Goal: Task Accomplishment & Management: Complete application form

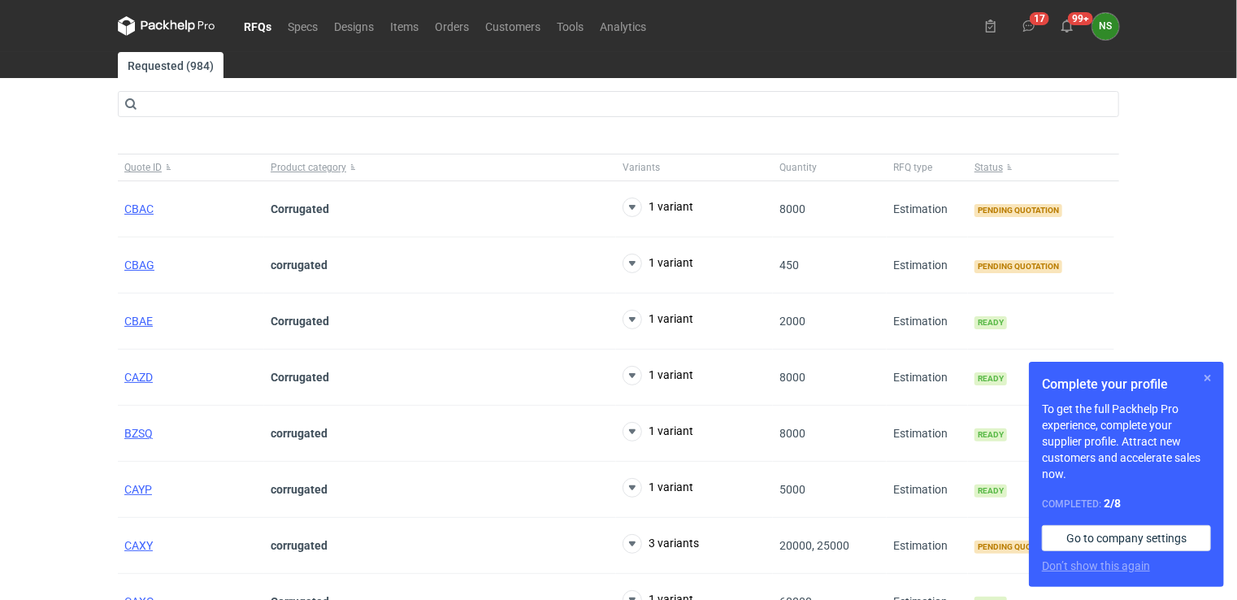
click at [1204, 374] on button "button" at bounding box center [1208, 378] width 20 height 20
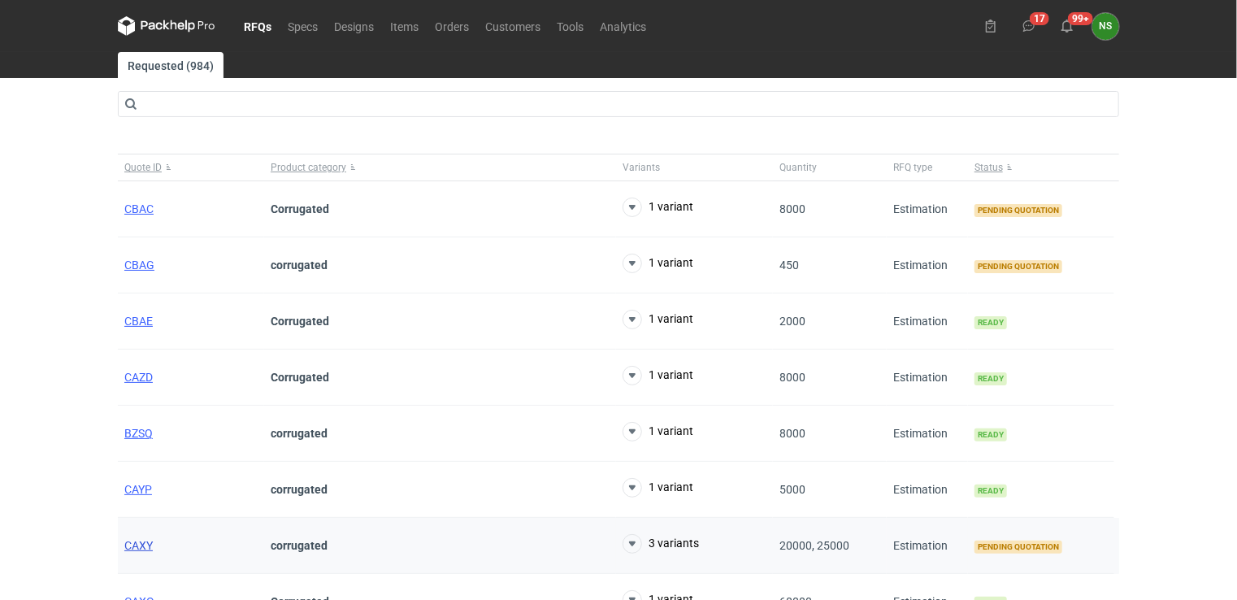
click at [140, 542] on span "CAXY" at bounding box center [138, 545] width 28 height 13
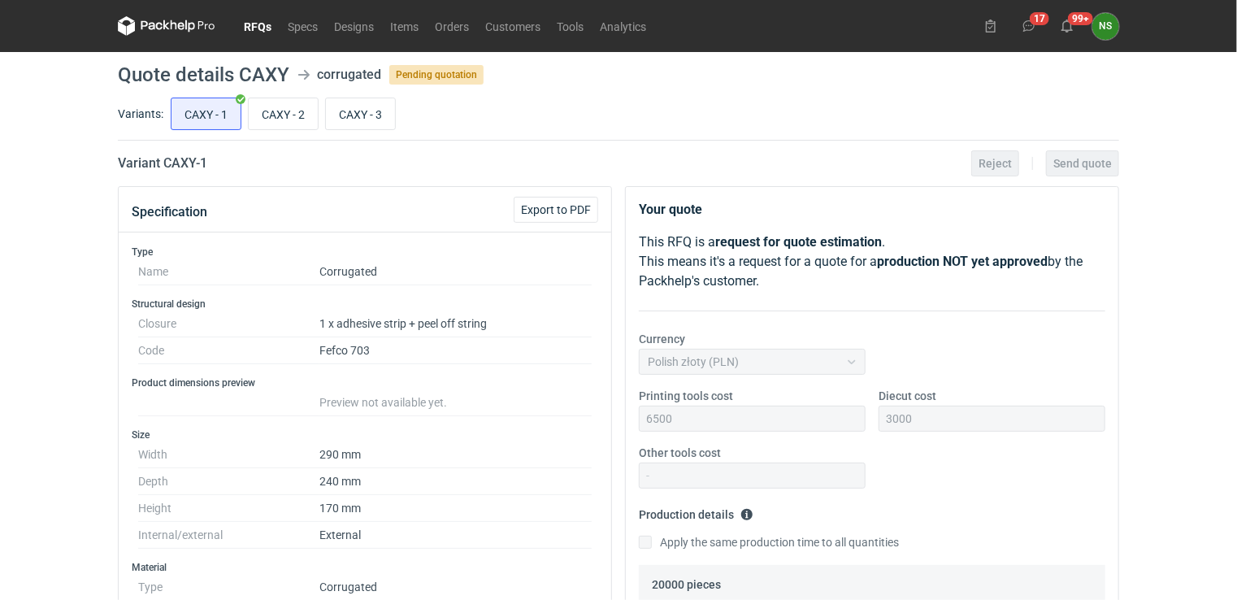
scroll to position [36, 0]
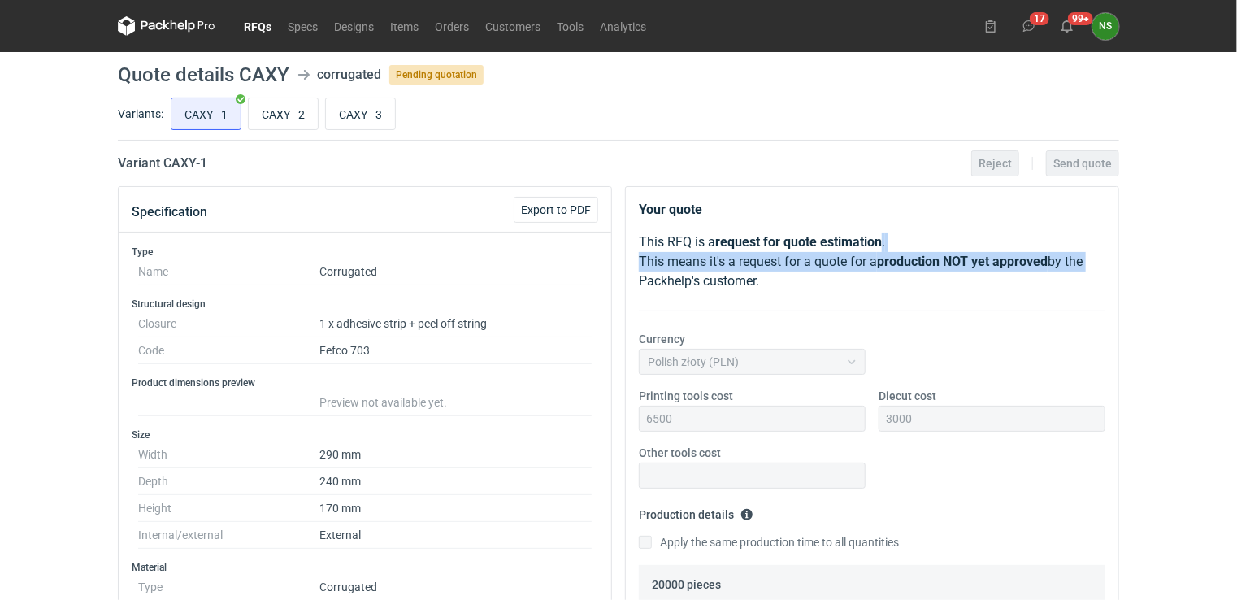
drag, startPoint x: 1237, startPoint y: 227, endPoint x: 1234, endPoint y: 263, distance: 35.9
click at [1234, 263] on div "RFQs Specs Designs Items Orders Customers Tools Analytics 17 99+ NS [PERSON_NAM…" at bounding box center [618, 300] width 1237 height 600
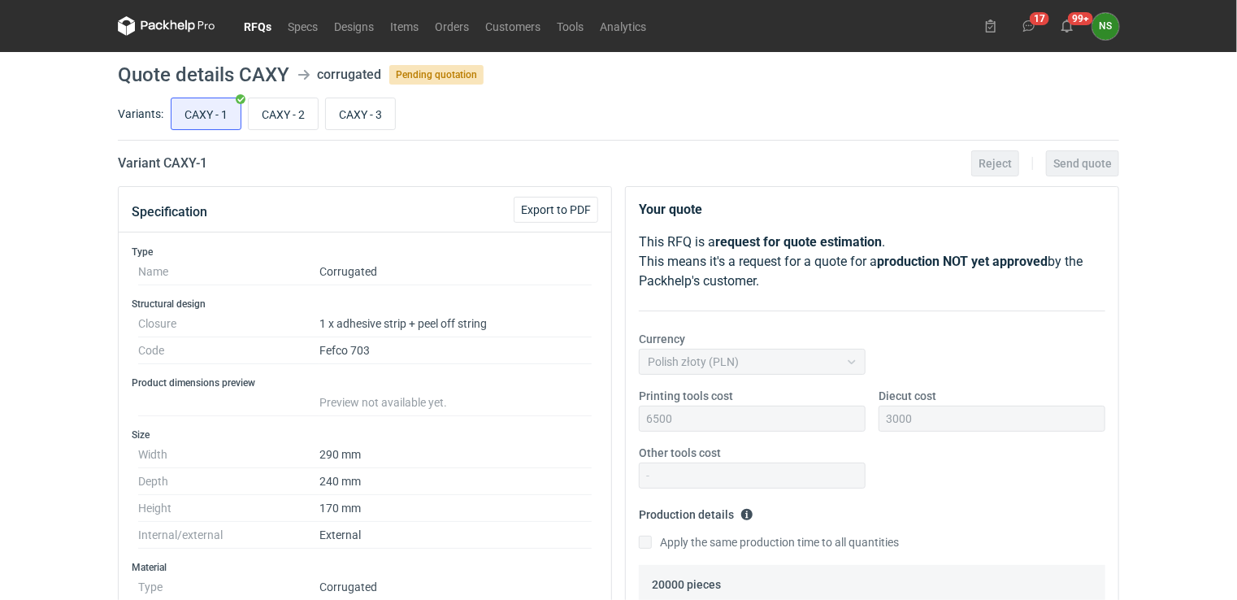
drag, startPoint x: 1234, startPoint y: 263, endPoint x: 1043, endPoint y: 107, distance: 246.7
click at [1041, 107] on div "CAXY - 1 CAXY - 2 CAXY - 3" at bounding box center [643, 113] width 952 height 39
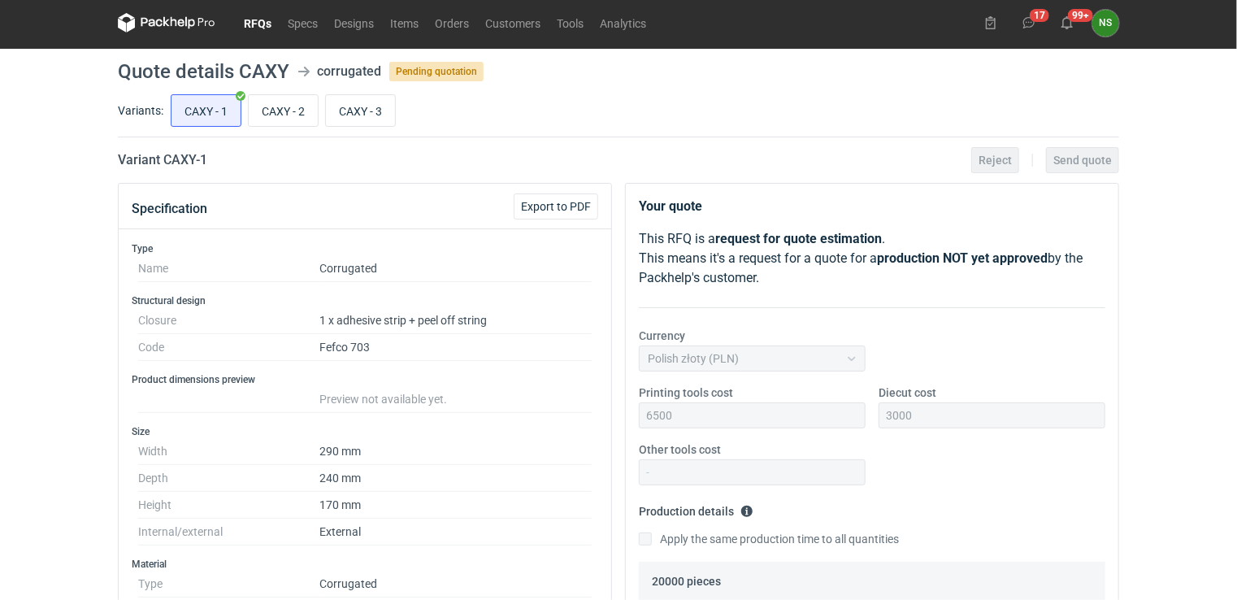
scroll to position [0, 0]
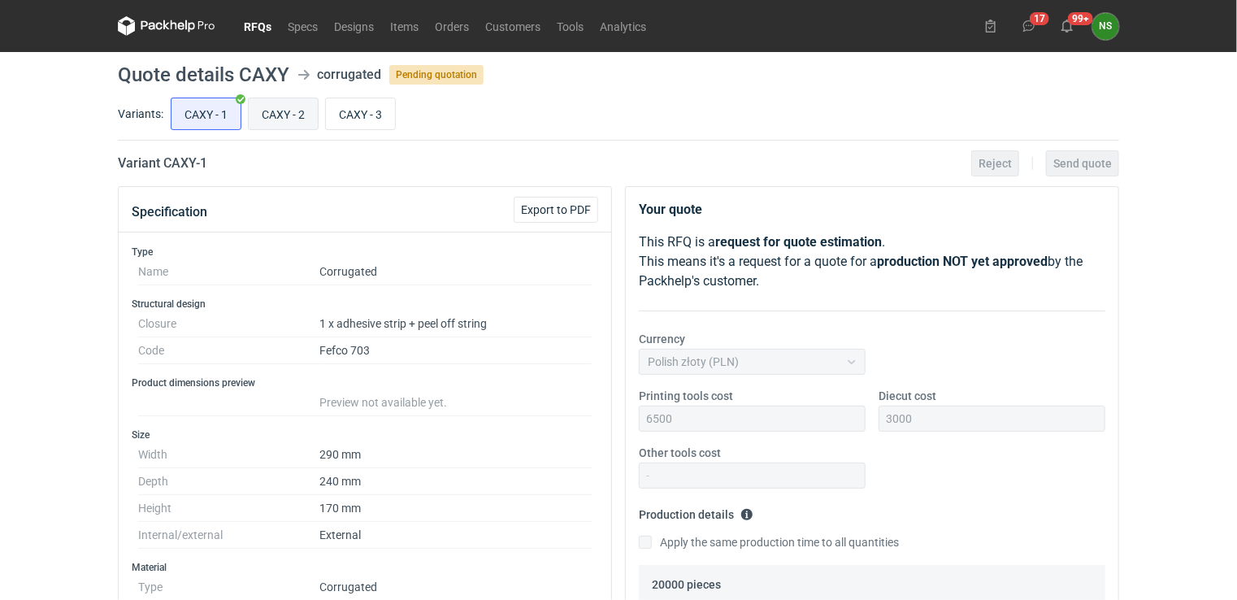
click at [291, 120] on input "CAXY - 2" at bounding box center [283, 113] width 69 height 31
radio input "true"
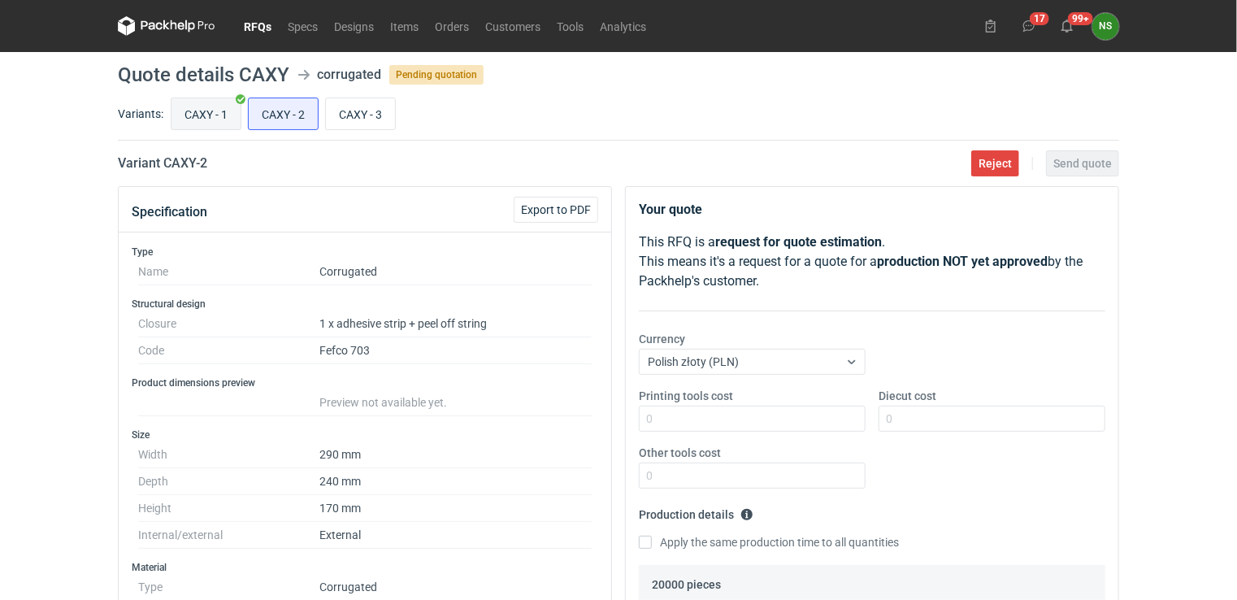
click at [214, 113] on input "CAXY - 1" at bounding box center [206, 113] width 69 height 31
radio input "true"
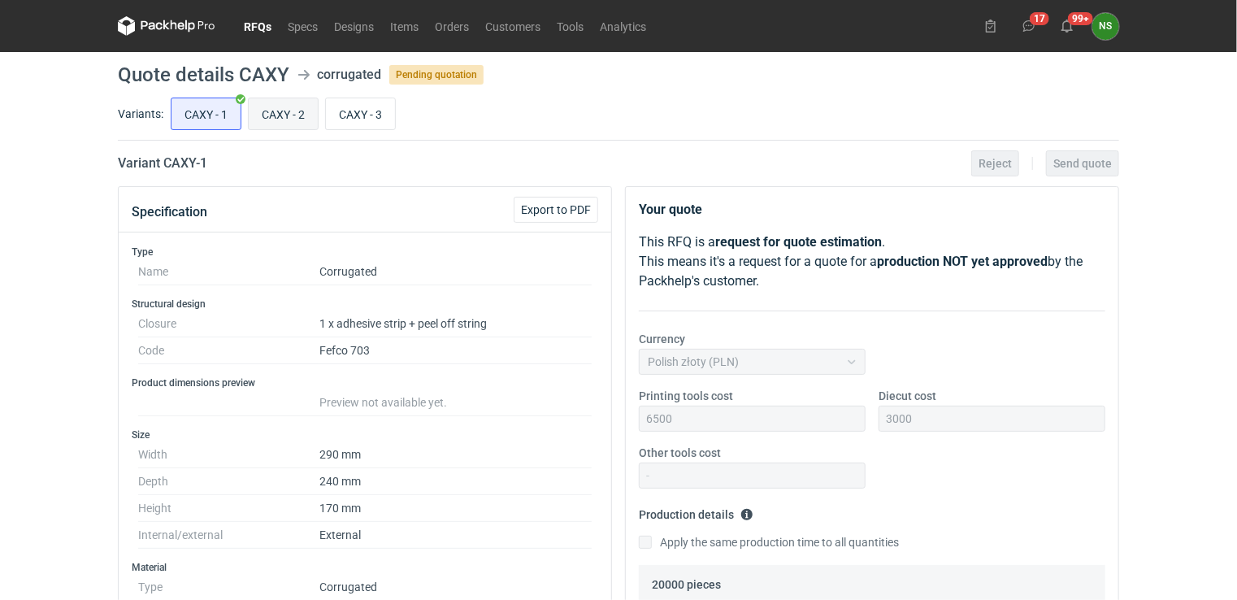
scroll to position [36, 0]
click at [268, 115] on input "CAXY - 2" at bounding box center [283, 113] width 69 height 31
radio input "true"
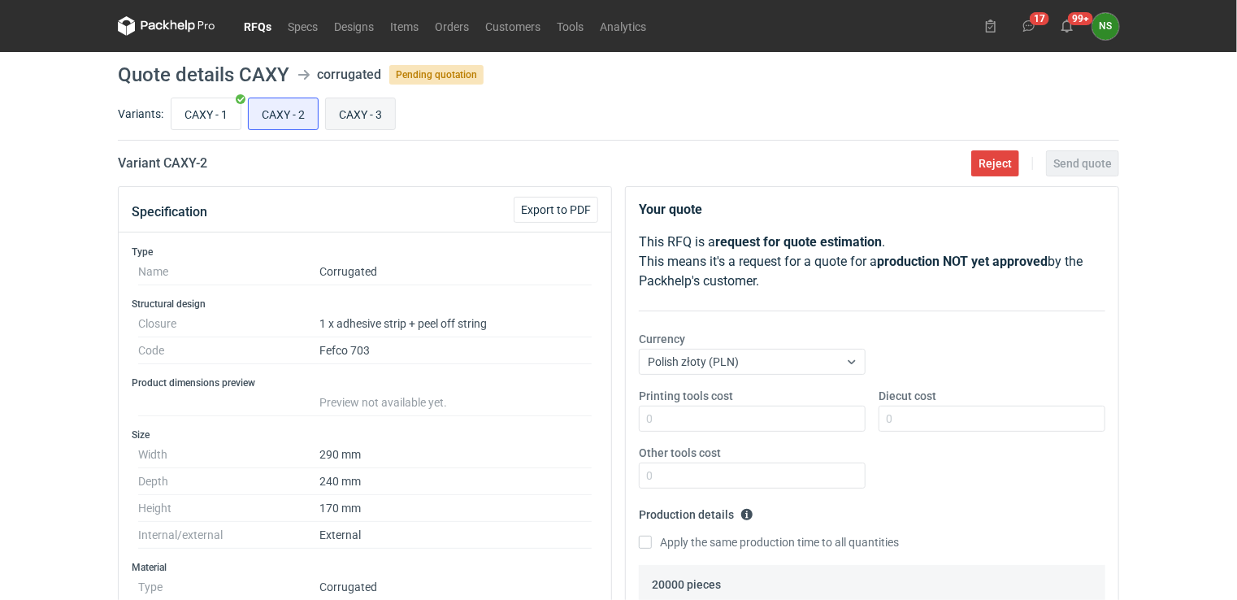
click at [372, 116] on input "CAXY - 3" at bounding box center [360, 113] width 69 height 31
radio input "true"
click at [259, 24] on link "RFQs" at bounding box center [258, 26] width 44 height 20
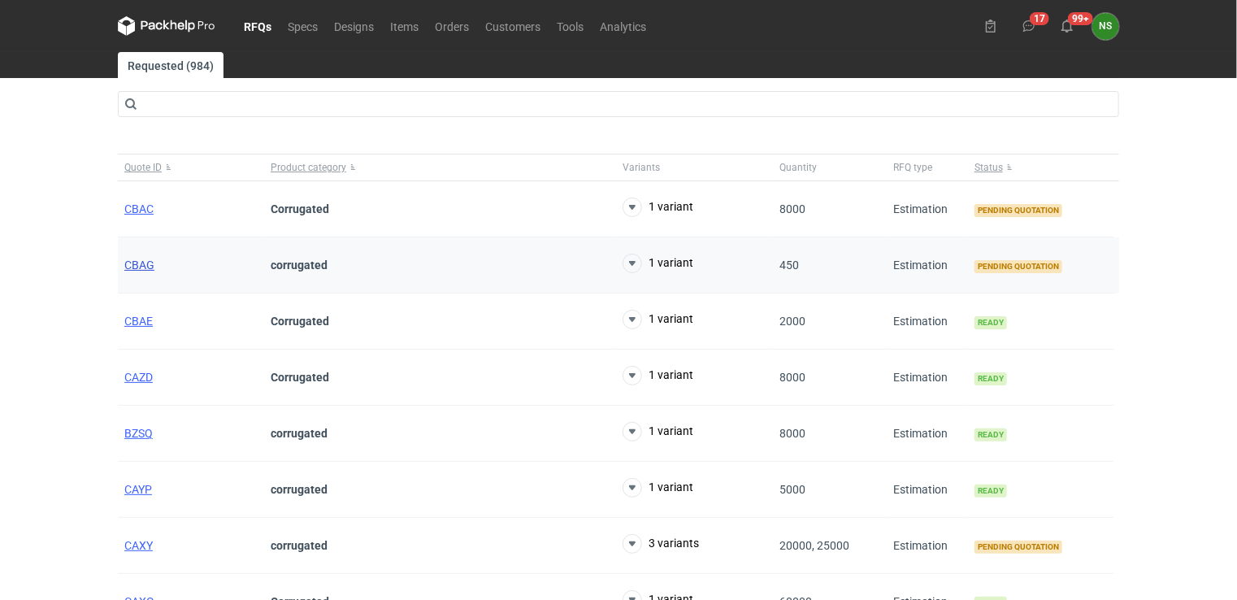
click at [142, 265] on span "CBAG" at bounding box center [139, 265] width 30 height 13
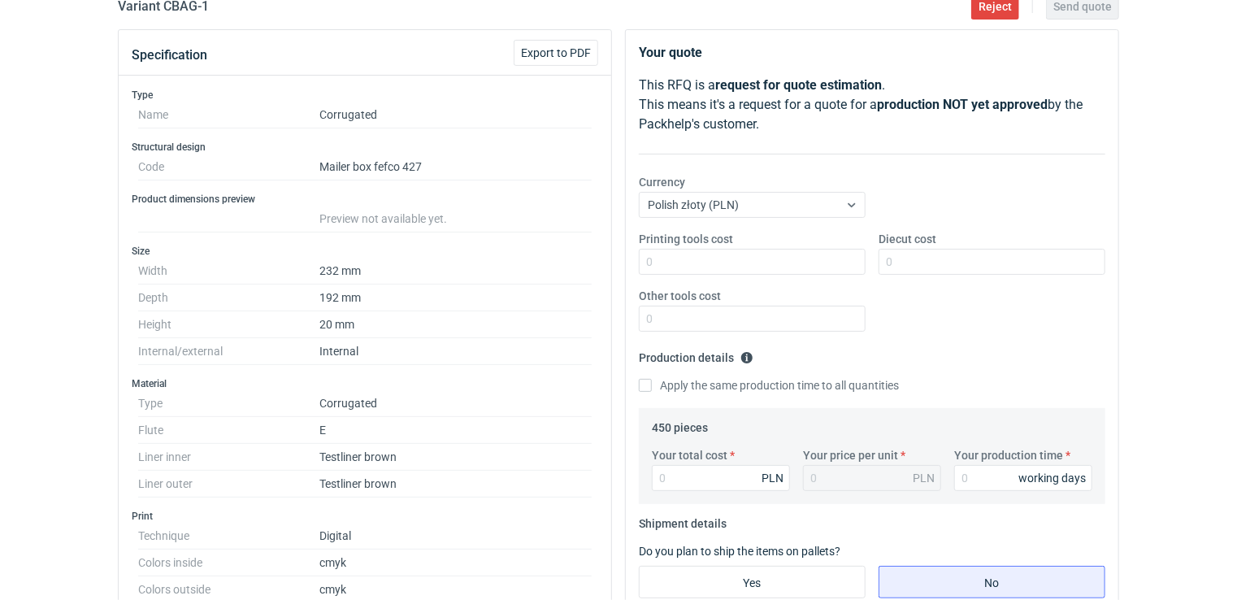
scroll to position [102, 0]
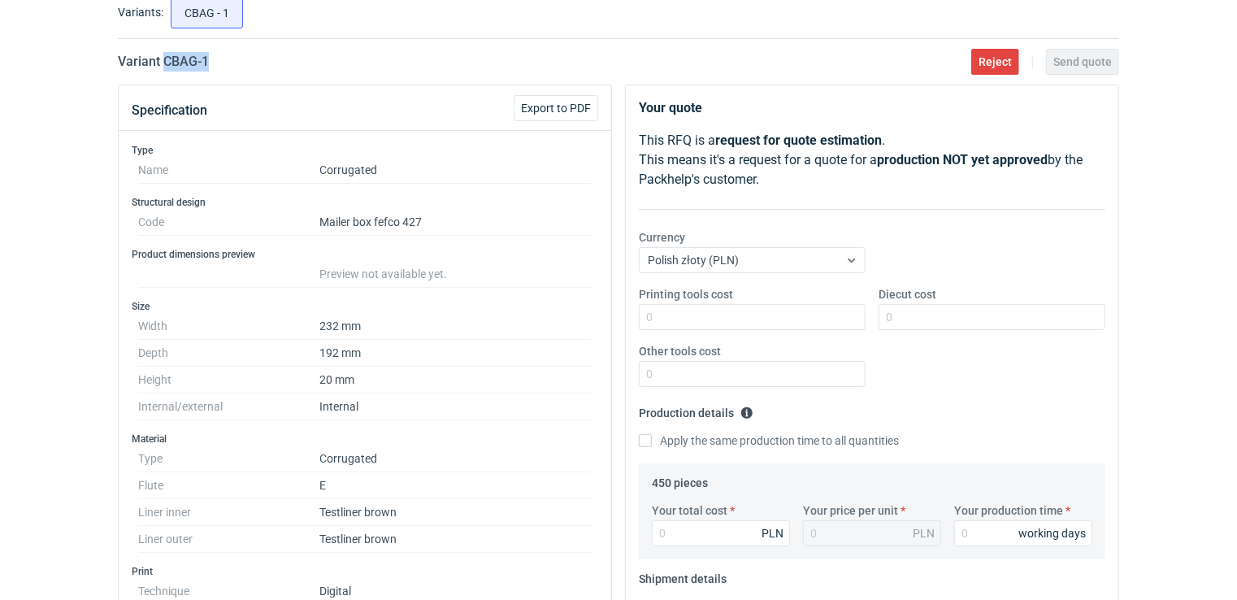
drag, startPoint x: 192, startPoint y: 59, endPoint x: 166, endPoint y: 54, distance: 26.3
click at [166, 54] on div "Variant CBAG - 1 Reject Send quote" at bounding box center [619, 62] width 1002 height 20
copy h2 "CBAG - 1"
click at [714, 315] on input "Printing tools cost" at bounding box center [752, 317] width 227 height 26
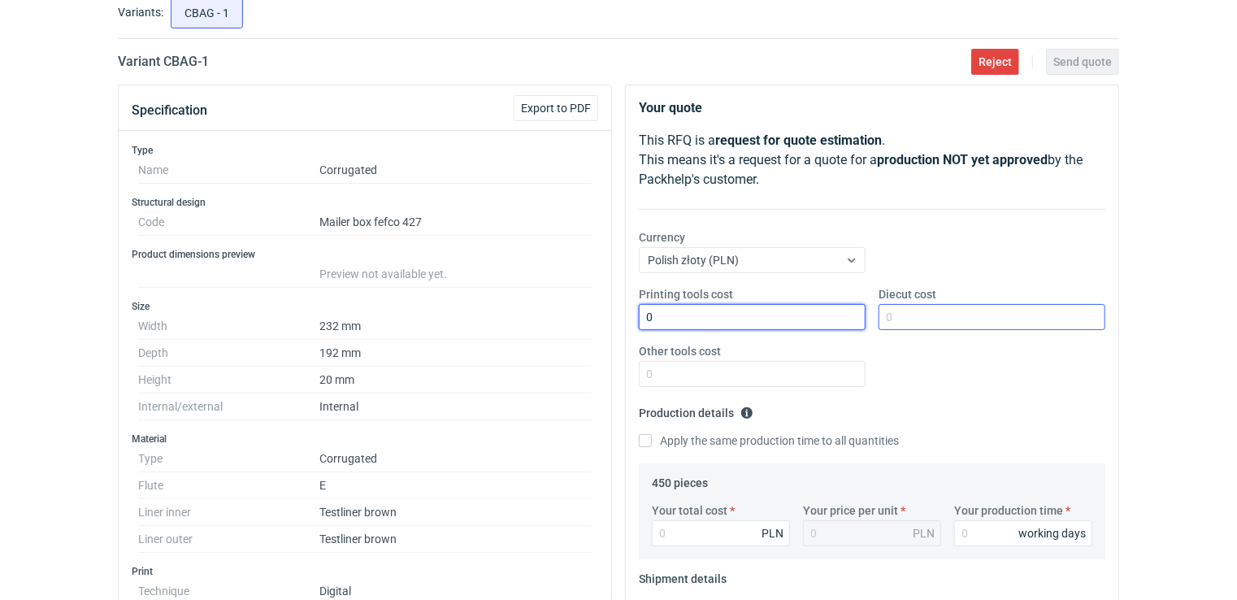
type input "0"
click at [908, 313] on input "Diecut cost" at bounding box center [992, 317] width 227 height 26
type input "0"
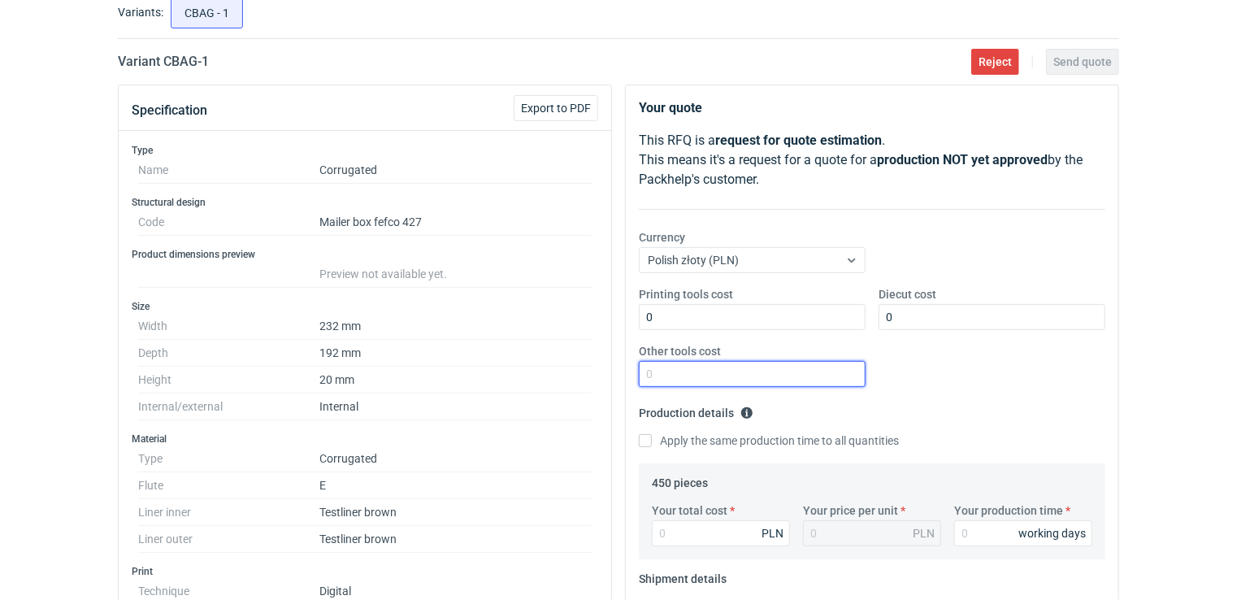
click at [698, 370] on input "Other tools cost" at bounding box center [752, 374] width 227 height 26
type input "0"
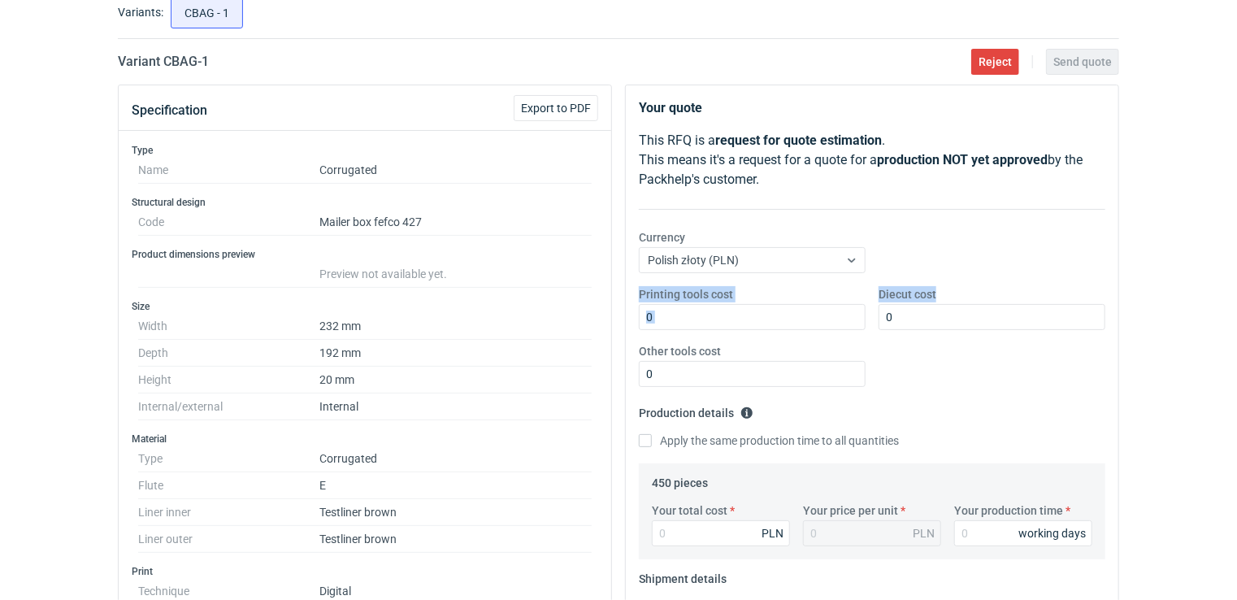
drag, startPoint x: 1236, startPoint y: 272, endPoint x: 1215, endPoint y: 363, distance: 93.5
click at [1215, 363] on div "RFQs Specs Designs Items Orders Customers Tools Analytics 17 99+ NS [PERSON_NAM…" at bounding box center [618, 198] width 1237 height 600
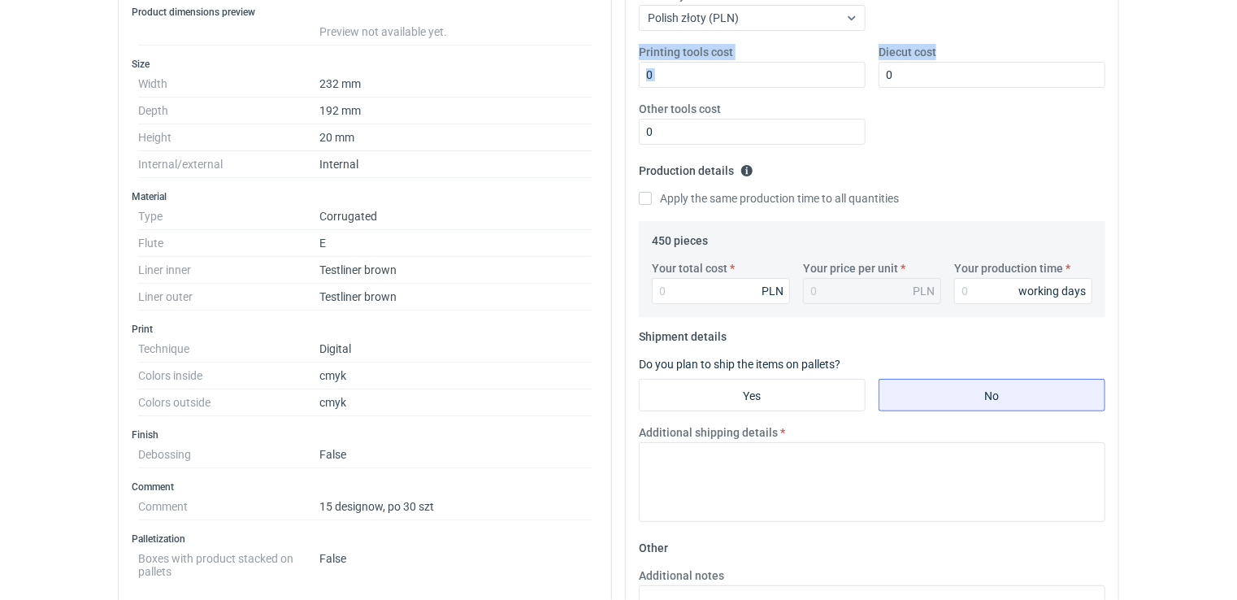
scroll to position [372, 0]
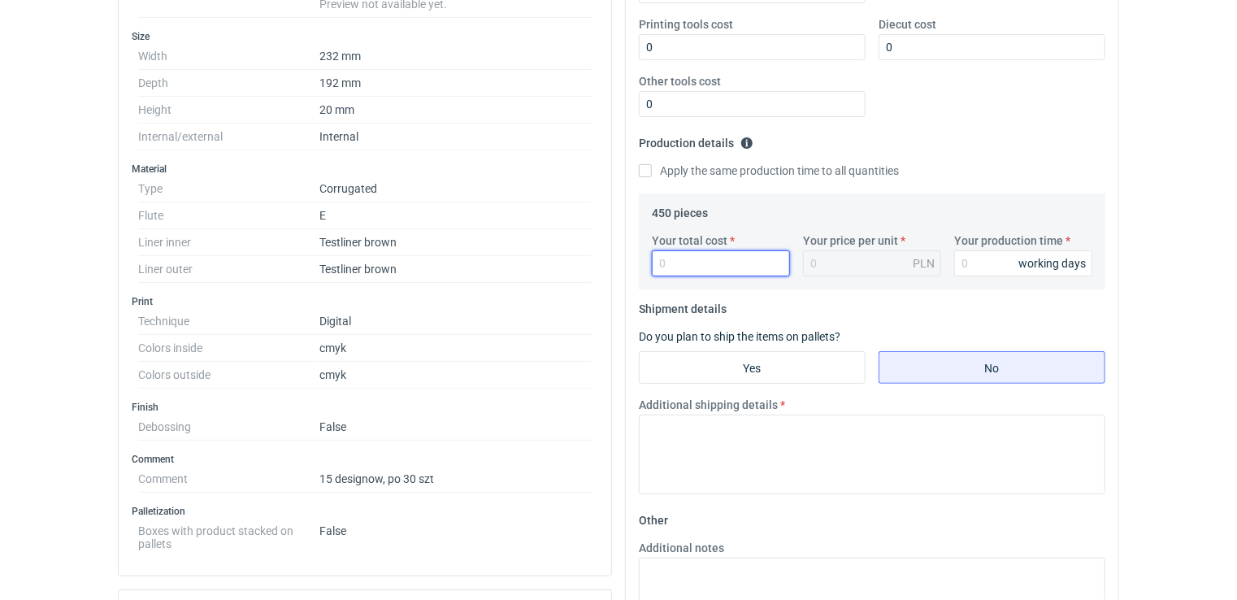
click at [686, 252] on input "Your total cost" at bounding box center [721, 263] width 138 height 26
type input "14850"
type input "33"
type input "14850"
click at [868, 254] on div "33 PLN" at bounding box center [872, 263] width 138 height 26
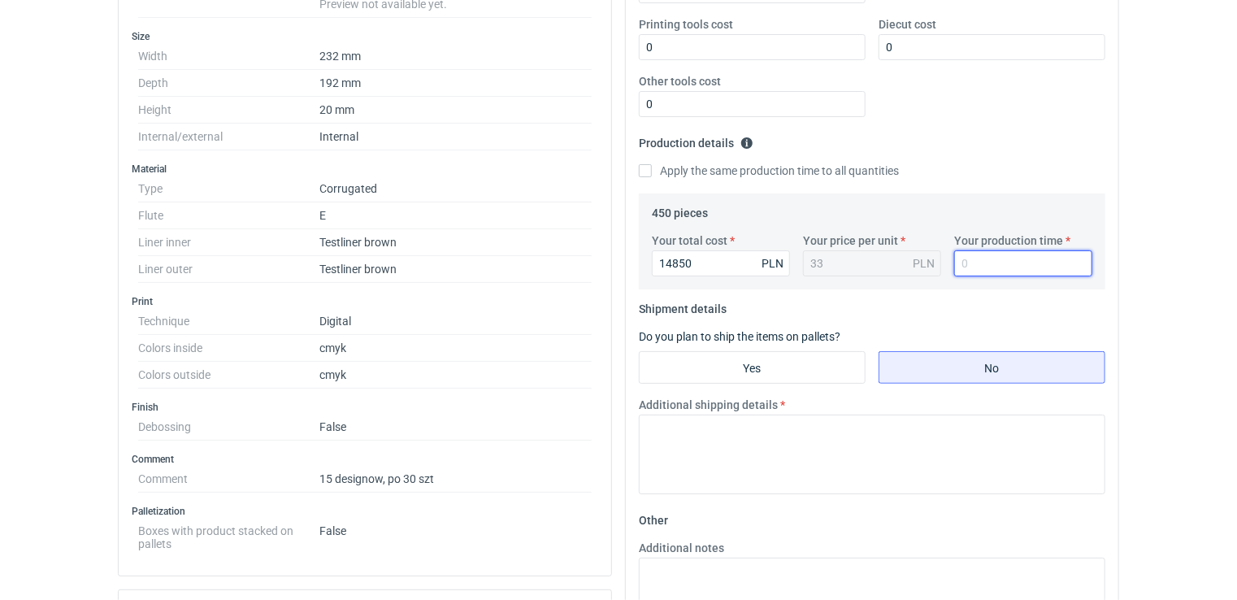
click at [983, 267] on input "Your production time" at bounding box center [1024, 263] width 138 height 26
type input "10"
click at [694, 359] on input "Yes" at bounding box center [752, 367] width 225 height 31
radio input "true"
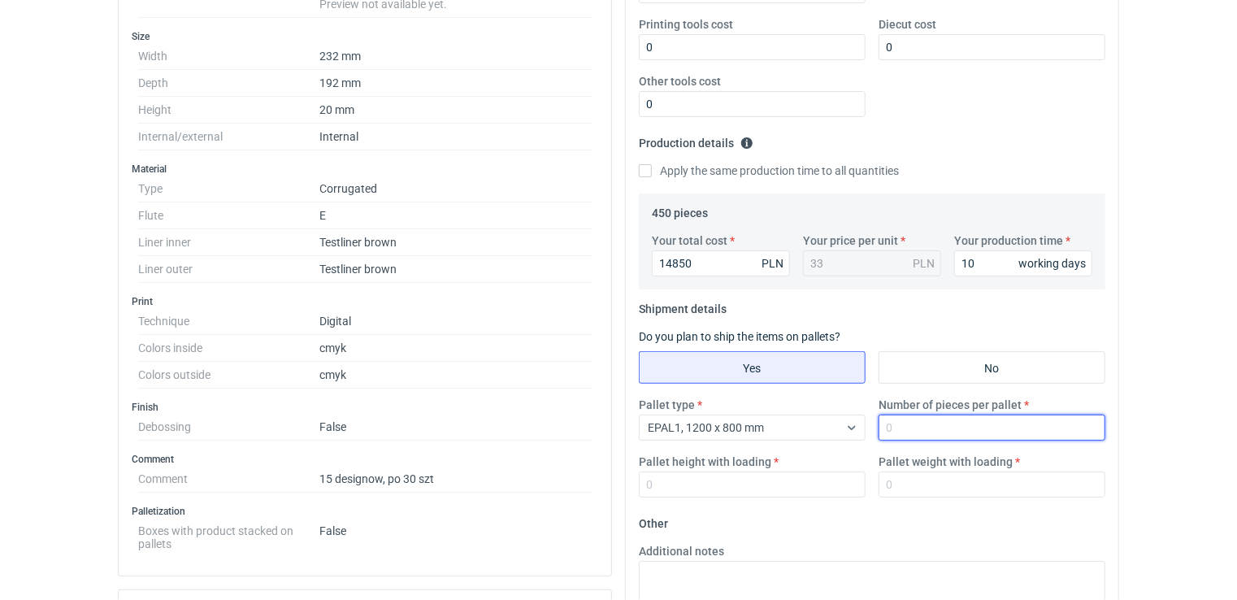
click at [917, 428] on input "Number of pieces per pallet" at bounding box center [992, 428] width 227 height 26
type input "400"
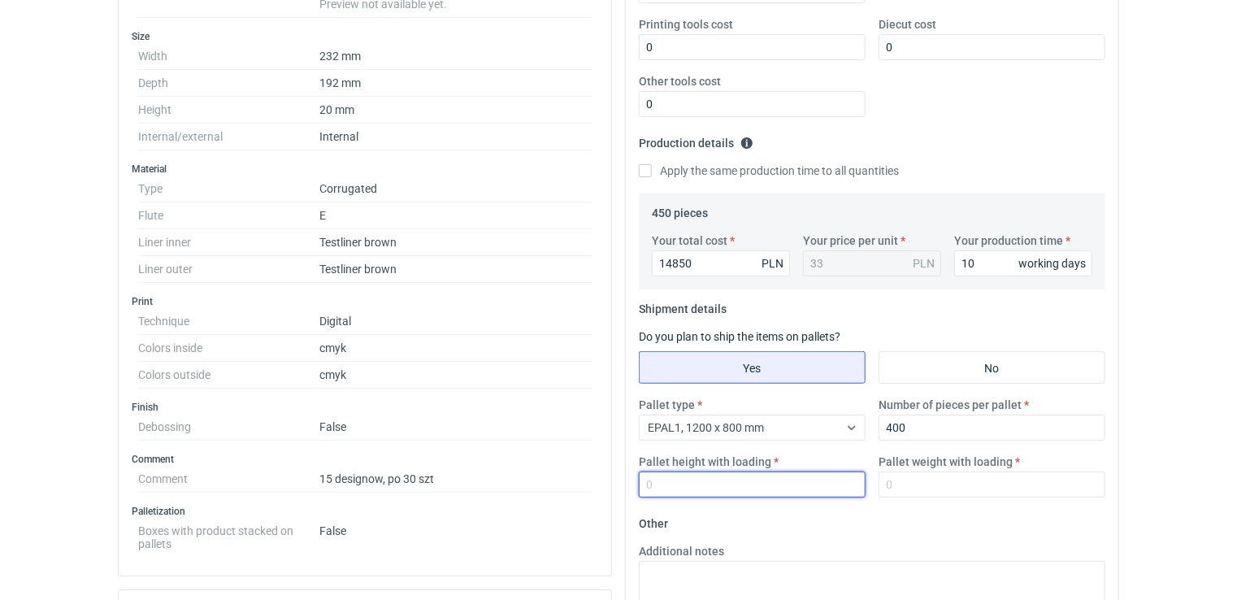
click at [701, 484] on input "Pallet height with loading" at bounding box center [752, 485] width 227 height 26
type input "1850"
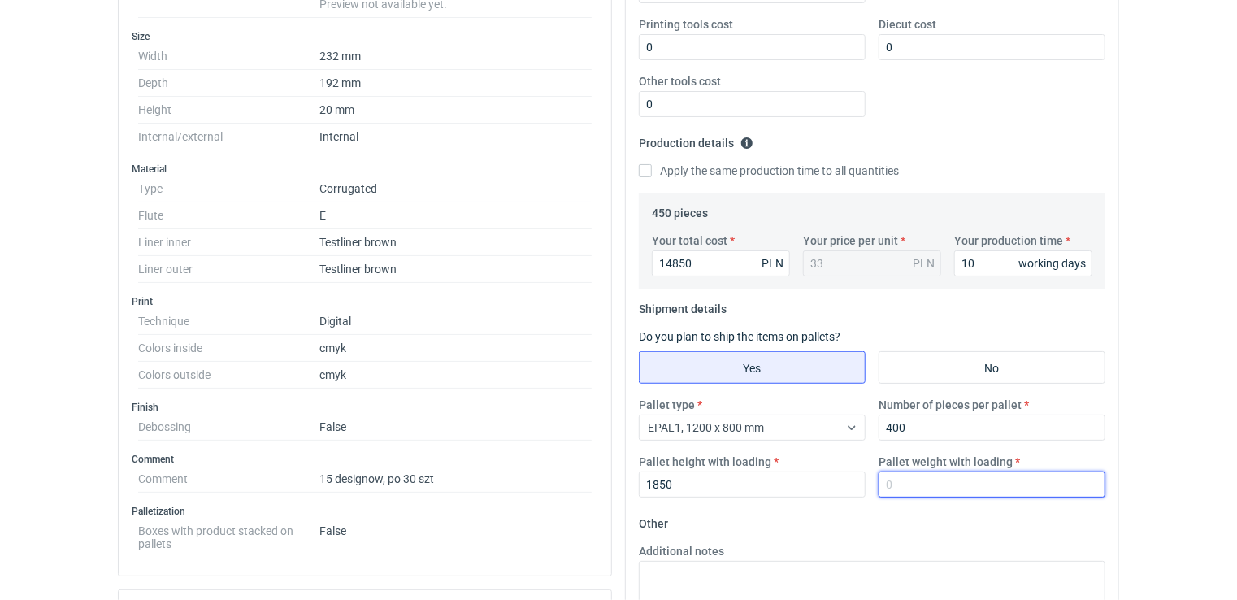
click at [907, 489] on input "Pallet weight with loading" at bounding box center [992, 485] width 227 height 26
type input "200"
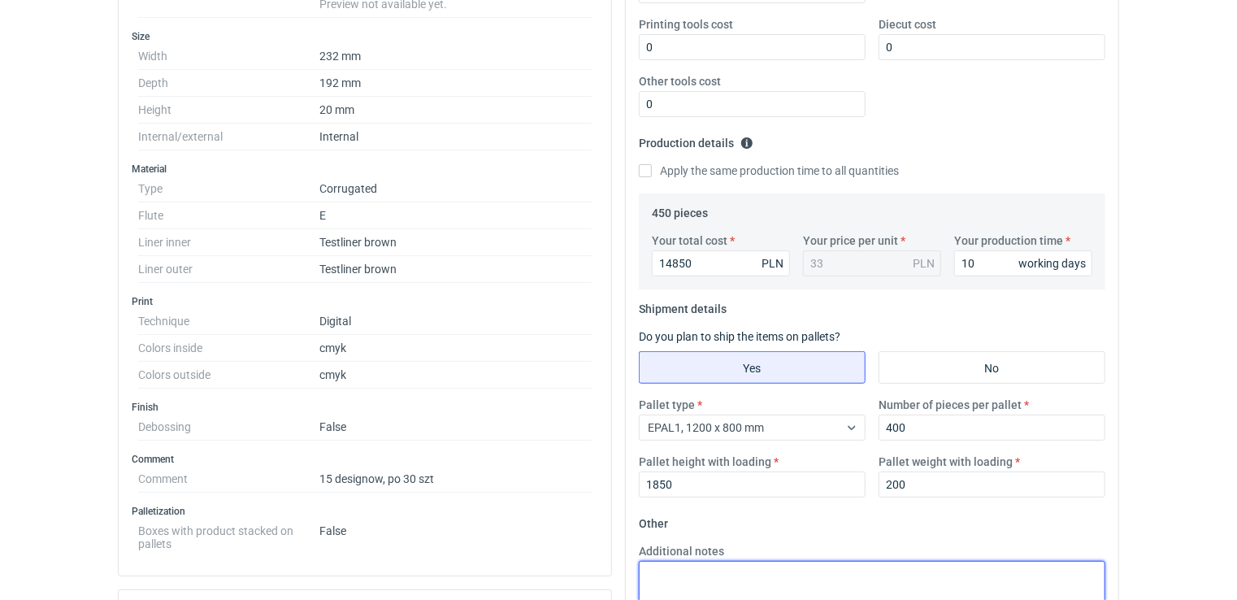
click at [742, 572] on textarea "Additional notes" at bounding box center [872, 601] width 467 height 80
click at [661, 587] on textarea "gramatura 398 na palecie połączone grafiki" at bounding box center [872, 601] width 467 height 80
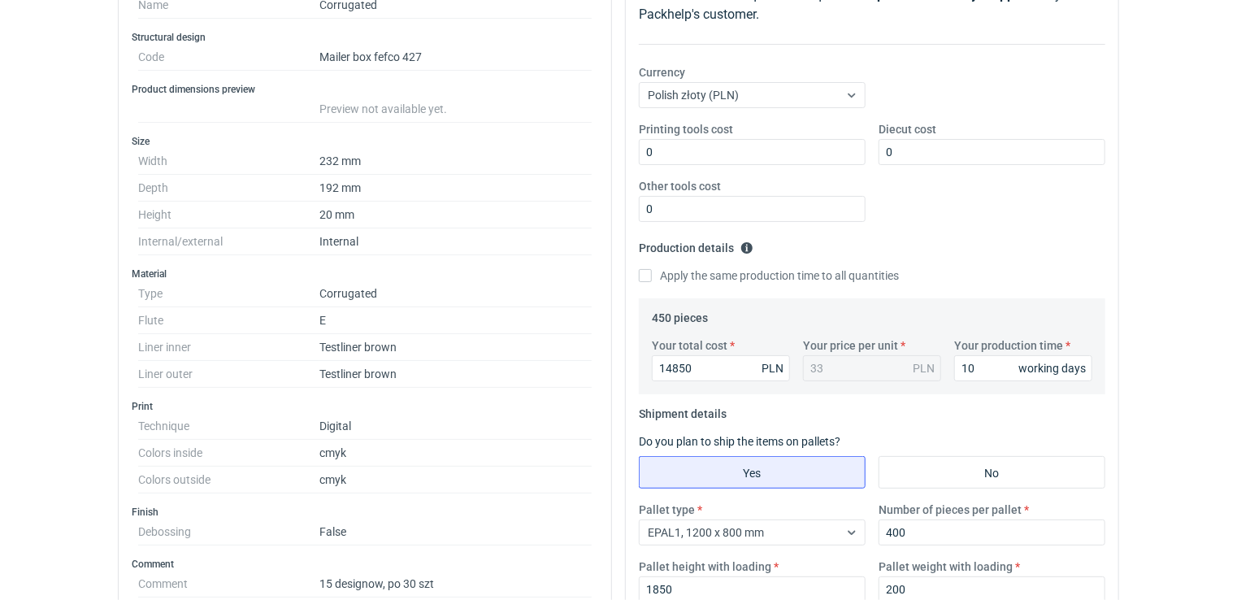
scroll to position [294, 0]
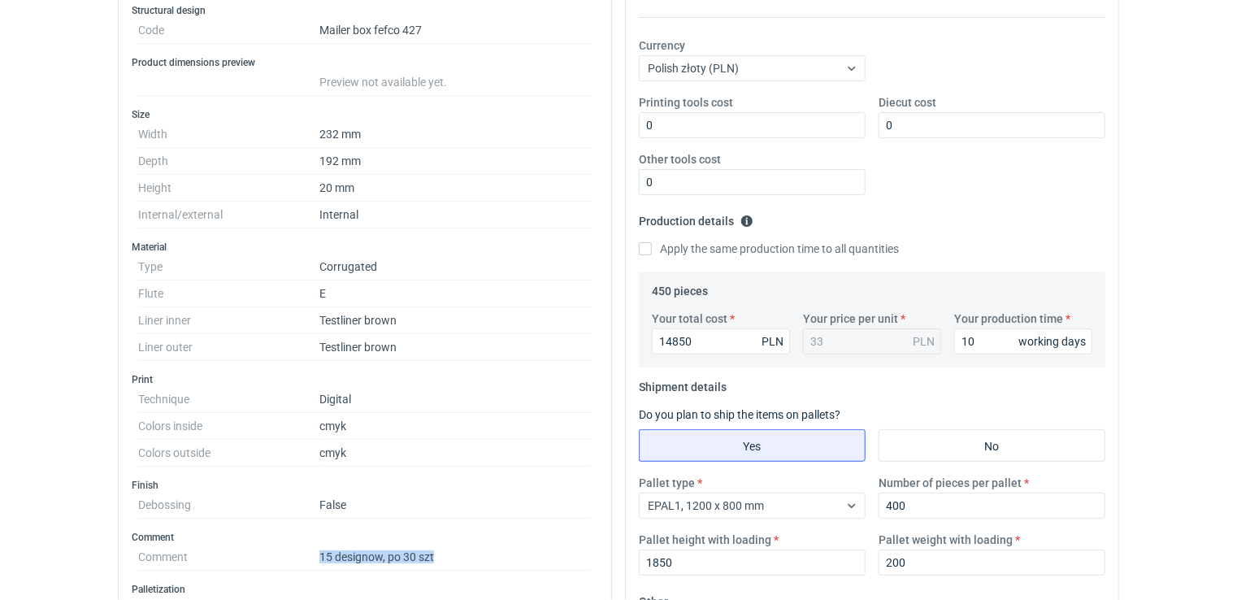
drag, startPoint x: 439, startPoint y: 552, endPoint x: 314, endPoint y: 551, distance: 125.2
click at [314, 551] on dl "Comment 15 designow, po 30 szt" at bounding box center [365, 557] width 454 height 27
copy dl "15 designow, po 30 szt"
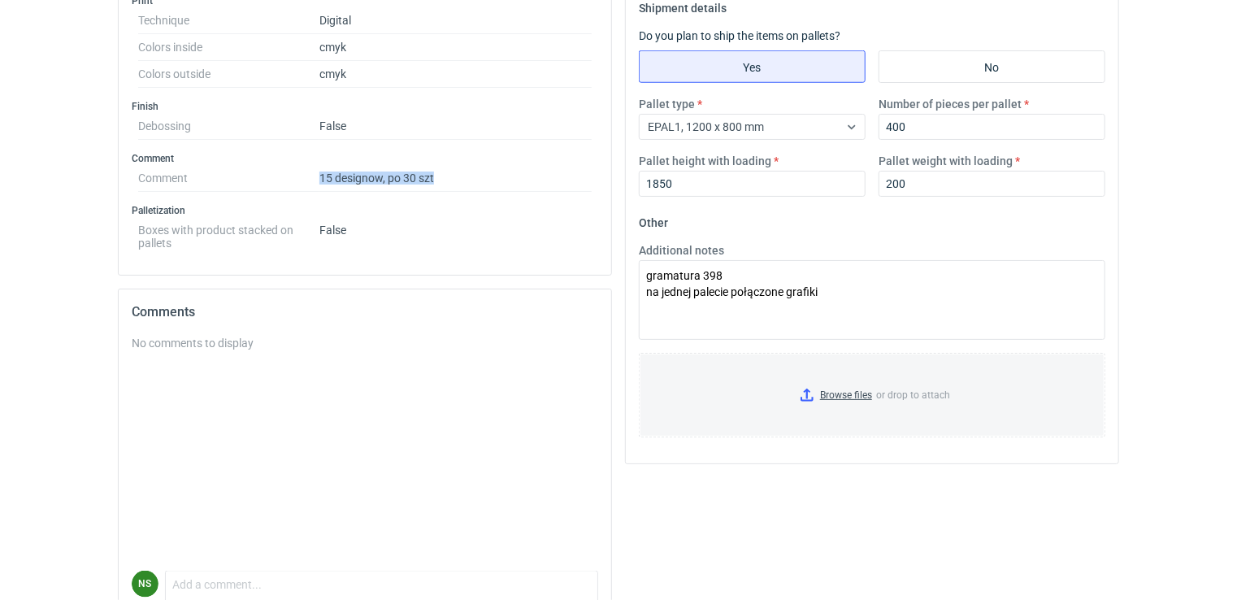
scroll to position [676, 0]
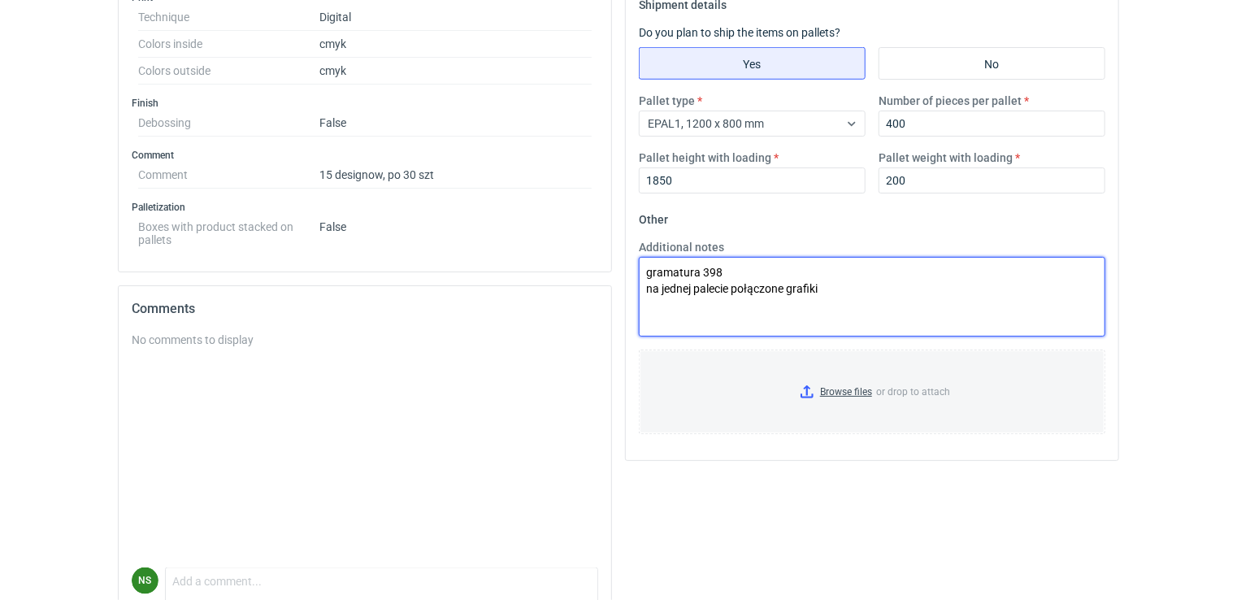
click at [871, 279] on textarea "gramatura 398 na jednej palecie połączone grafiki" at bounding box center [872, 297] width 467 height 80
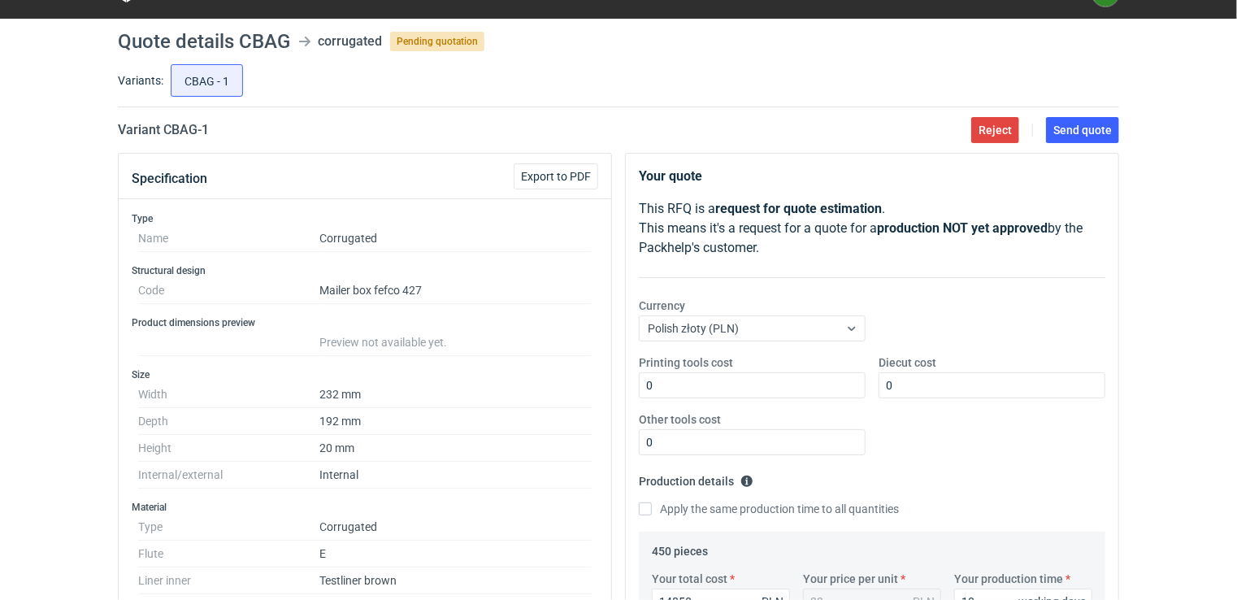
scroll to position [30, 0]
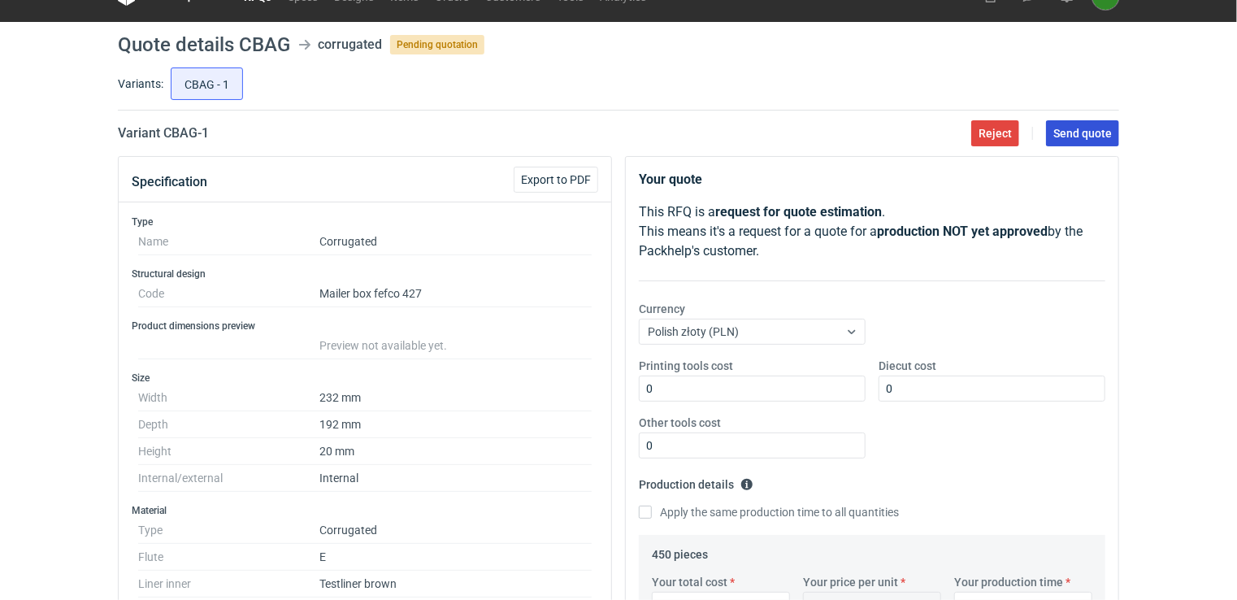
type textarea "gramatura 398 na jednej palecie połączone grafiki wycena szacunkowa bez danych …"
click at [1090, 130] on span "Send quote" at bounding box center [1083, 133] width 59 height 11
